Goal: Task Accomplishment & Management: Use online tool/utility

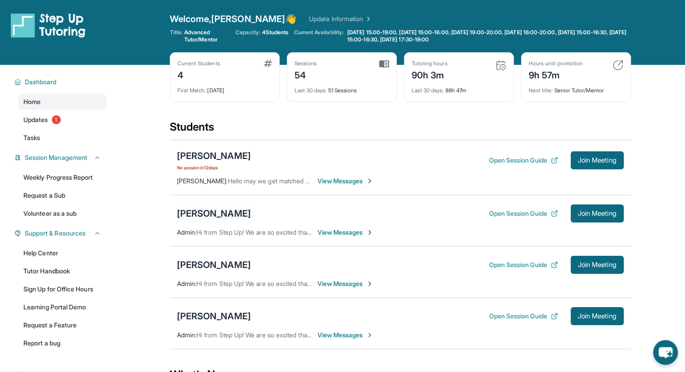
click at [198, 212] on div "[PERSON_NAME]" at bounding box center [214, 213] width 74 height 13
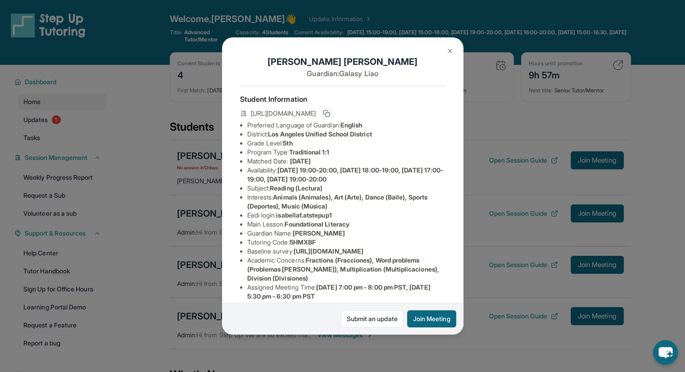
click at [330, 116] on rect at bounding box center [327, 115] width 4 height 4
drag, startPoint x: 445, startPoint y: 320, endPoint x: 450, endPoint y: 307, distance: 13.7
click at [445, 321] on button "Join Meeting" at bounding box center [431, 318] width 49 height 17
